Goal: Information Seeking & Learning: Learn about a topic

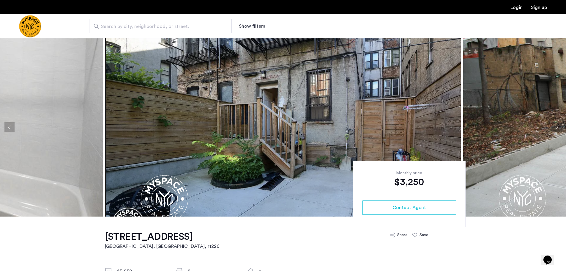
click at [557, 129] on button "Next apartment" at bounding box center [557, 127] width 10 height 10
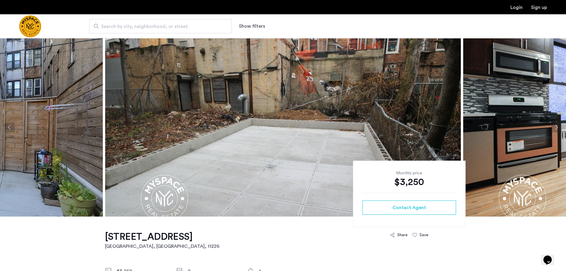
click at [557, 129] on button "Next apartment" at bounding box center [557, 127] width 10 height 10
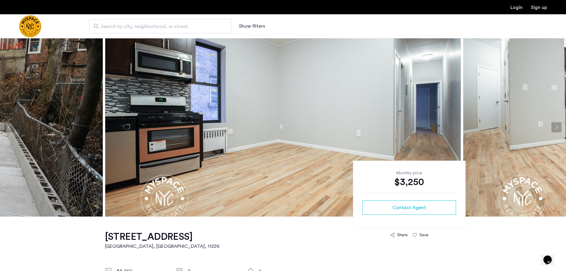
click at [554, 128] on button "Next apartment" at bounding box center [557, 127] width 10 height 10
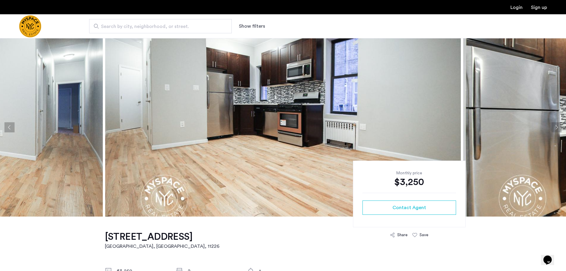
click at [560, 129] on button "Next apartment" at bounding box center [557, 127] width 10 height 10
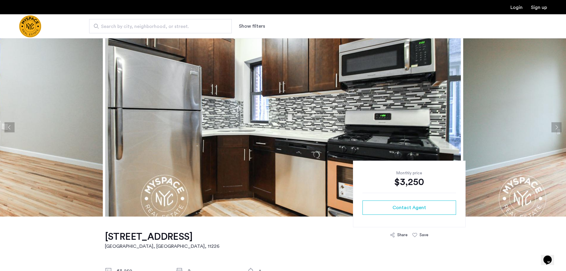
click at [559, 129] on button "Next apartment" at bounding box center [557, 127] width 10 height 10
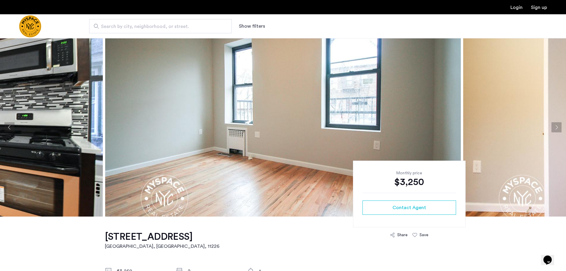
click at [558, 129] on button "Next apartment" at bounding box center [557, 127] width 10 height 10
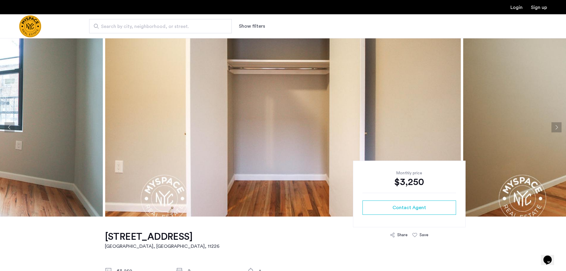
click at [558, 129] on button "Next apartment" at bounding box center [557, 127] width 10 height 10
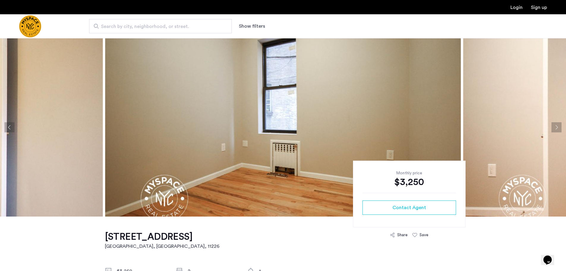
click at [558, 129] on button "Next apartment" at bounding box center [557, 127] width 10 height 10
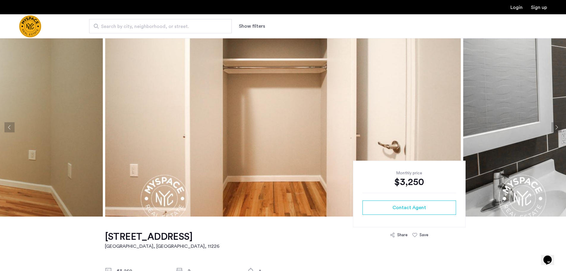
click at [558, 129] on button "Next apartment" at bounding box center [557, 127] width 10 height 10
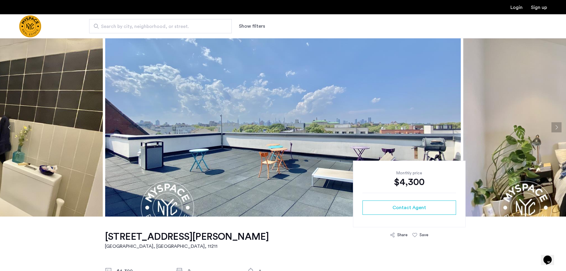
click at [555, 125] on button "Next apartment" at bounding box center [557, 127] width 10 height 10
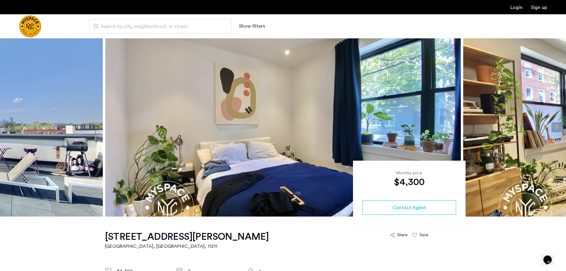
click at [557, 127] on button "Next apartment" at bounding box center [557, 127] width 10 height 10
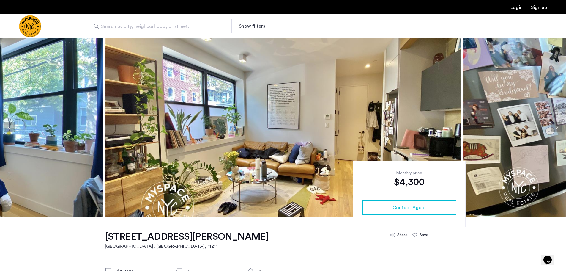
click at [557, 127] on button "Next apartment" at bounding box center [557, 127] width 10 height 10
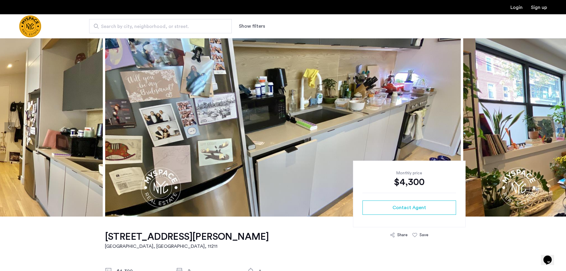
click at [557, 126] on button "Next apartment" at bounding box center [557, 127] width 10 height 10
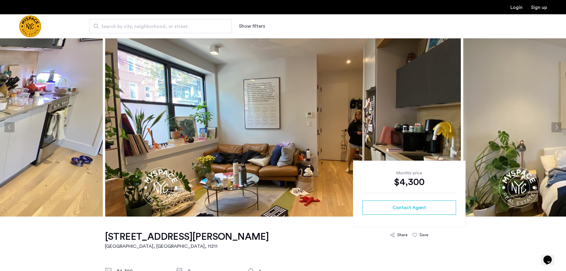
click at [557, 126] on button "Next apartment" at bounding box center [557, 127] width 10 height 10
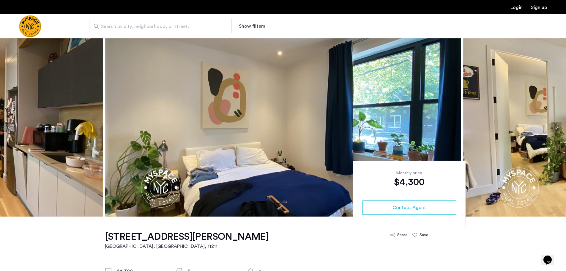
click at [557, 126] on button "Next apartment" at bounding box center [557, 127] width 10 height 10
